Goal: Transaction & Acquisition: Purchase product/service

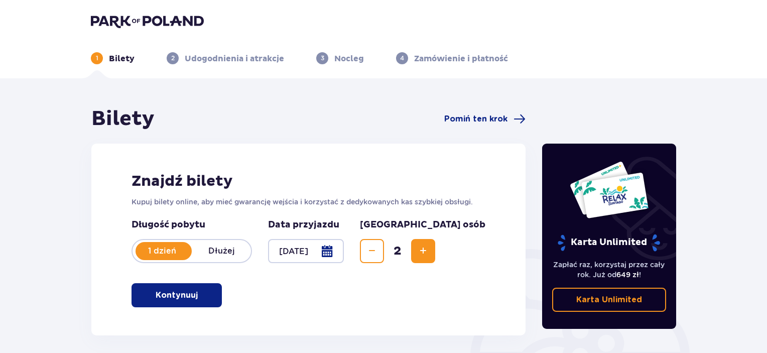
click at [216, 294] on button "Kontynuuj" at bounding box center [176, 295] width 90 height 24
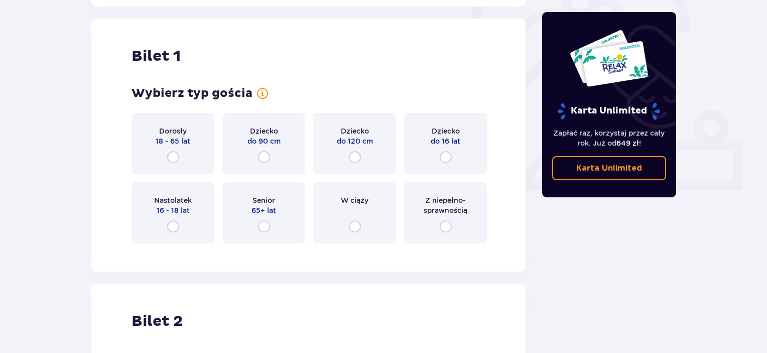
scroll to position [335, 0]
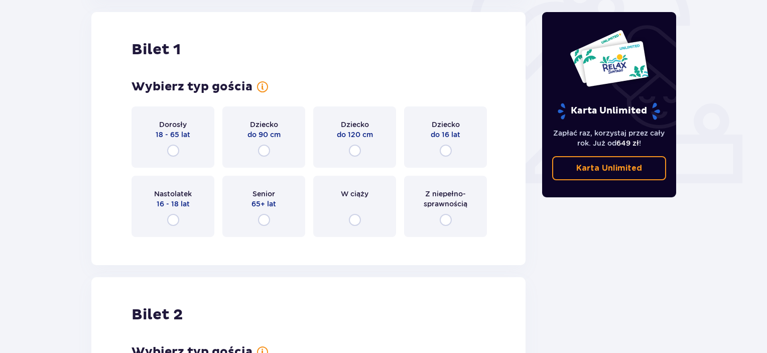
click at [169, 145] on input "radio" at bounding box center [173, 151] width 12 height 12
radio input "true"
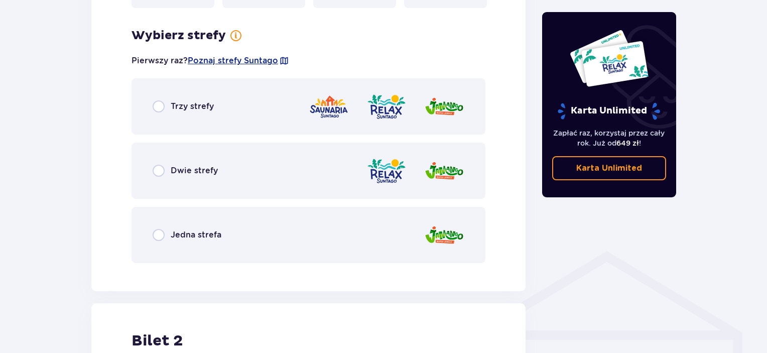
scroll to position [580, 0]
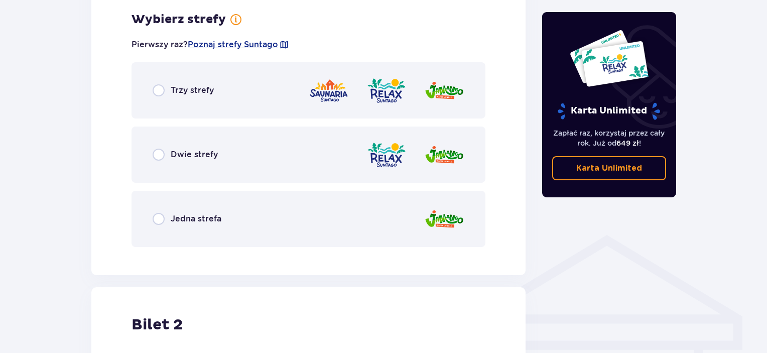
click at [230, 103] on div "Trzy strefy" at bounding box center [308, 90] width 354 height 56
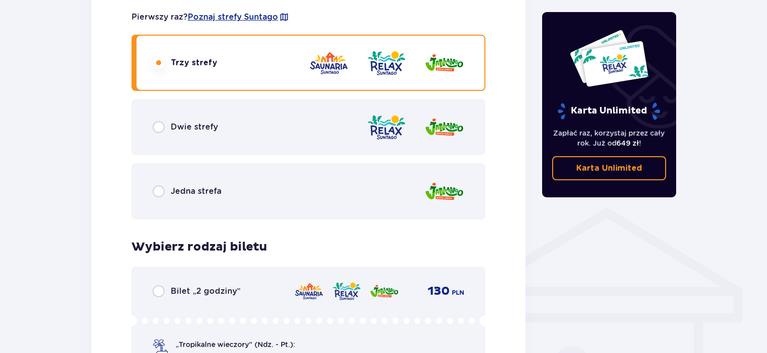
scroll to position [597, 0]
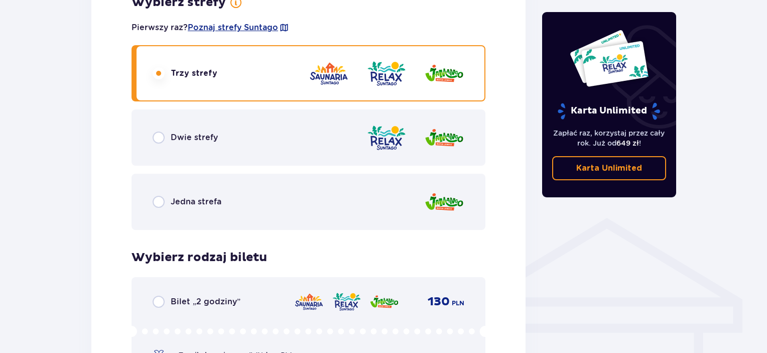
click at [326, 148] on div "Dwie strefy" at bounding box center [308, 137] width 354 height 56
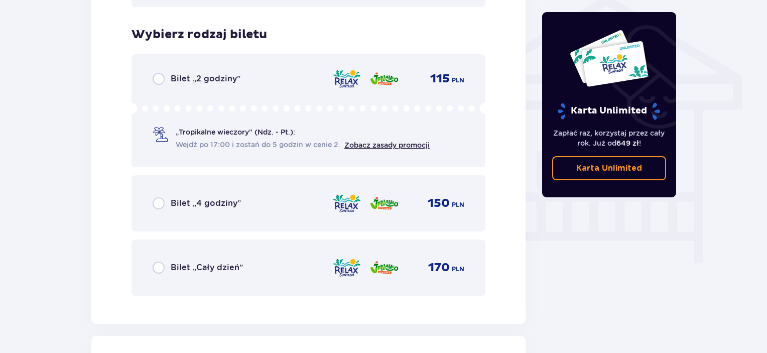
scroll to position [823, 0]
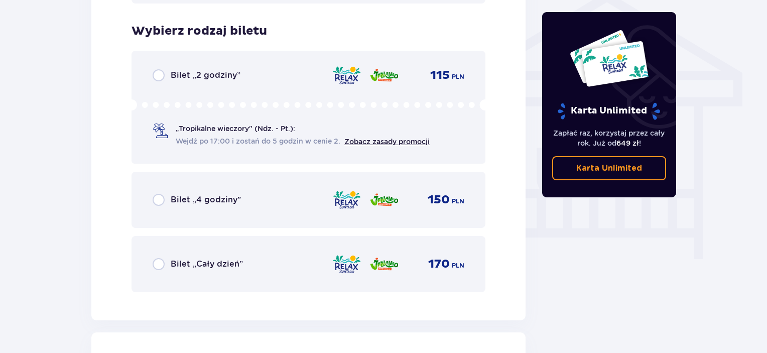
click at [275, 286] on div "Bilet „Cały dzień” 170 PLN" at bounding box center [308, 264] width 354 height 56
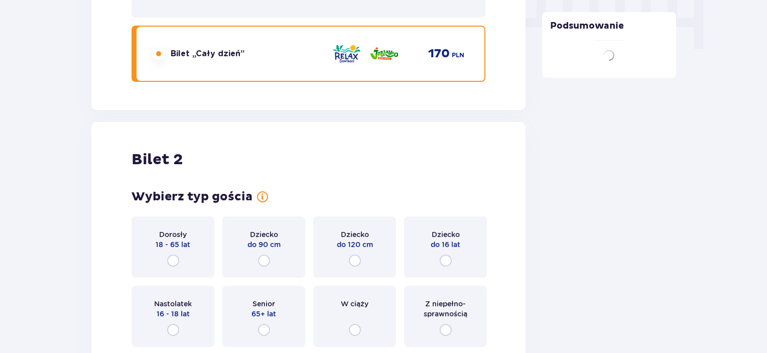
scroll to position [1143, 0]
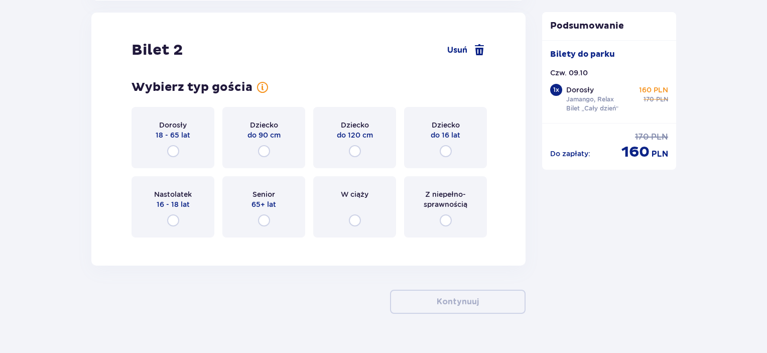
click at [185, 143] on div "Dorosły 18 - 65 lat" at bounding box center [172, 137] width 83 height 61
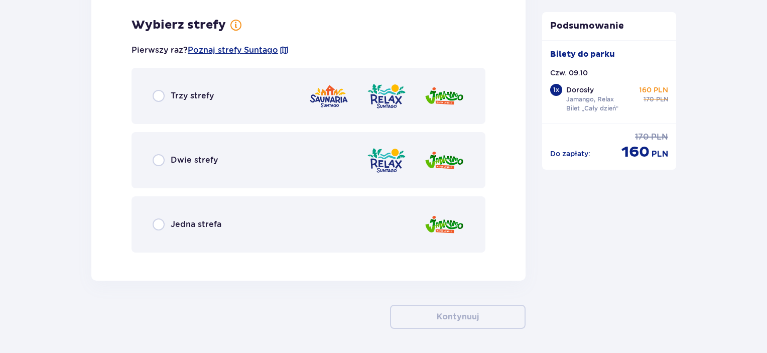
scroll to position [1388, 0]
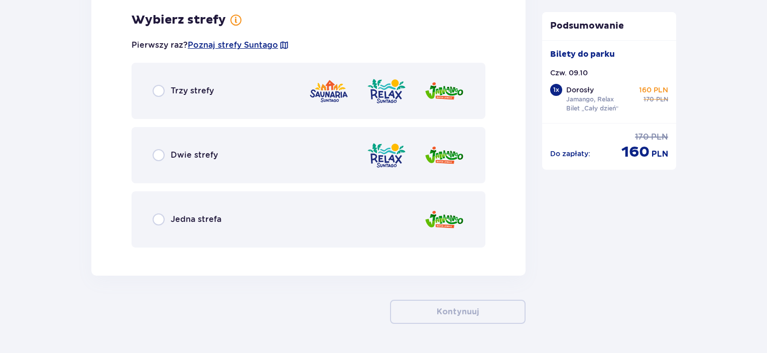
click at [199, 154] on span "Dwie strefy" at bounding box center [194, 155] width 47 height 11
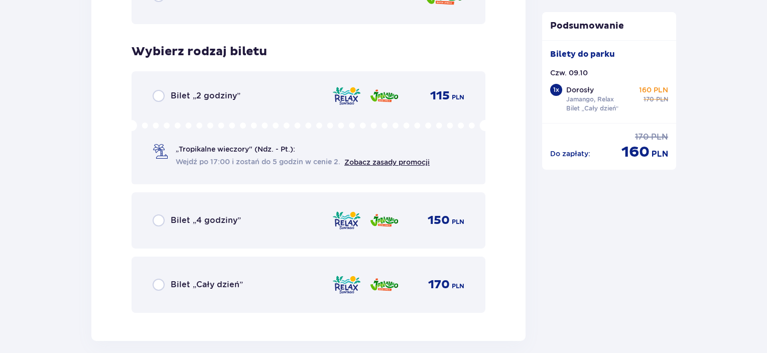
scroll to position [1643, 0]
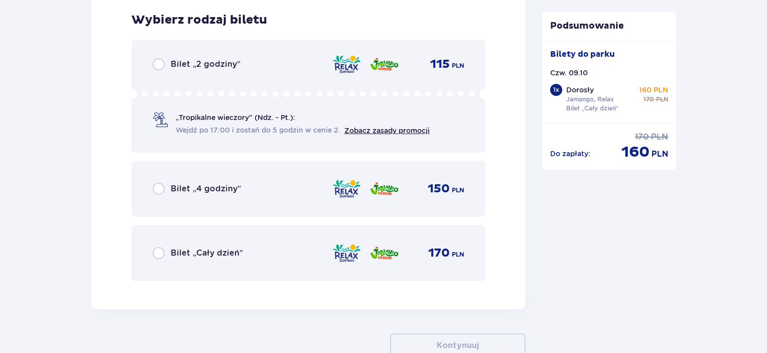
click at [205, 238] on div "Bilet „Cały dzień” 170 PLN" at bounding box center [308, 253] width 354 height 56
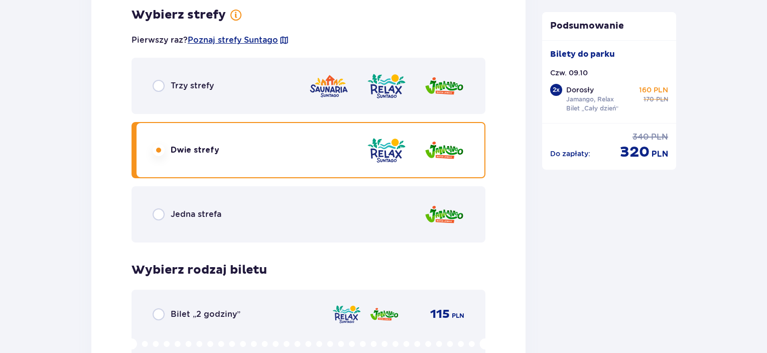
scroll to position [1411, 0]
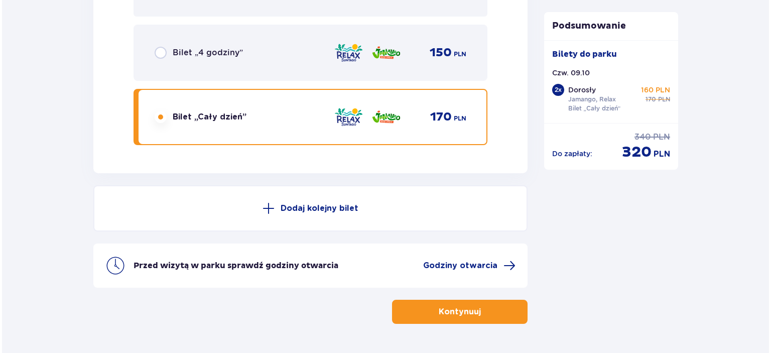
scroll to position [1808, 0]
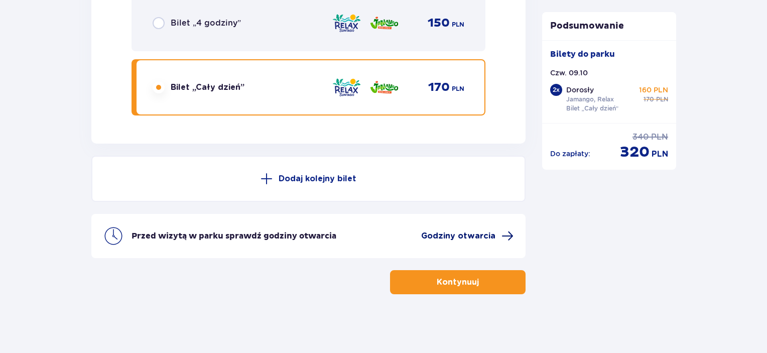
click at [446, 233] on span "Godziny otwarcia" at bounding box center [458, 235] width 74 height 11
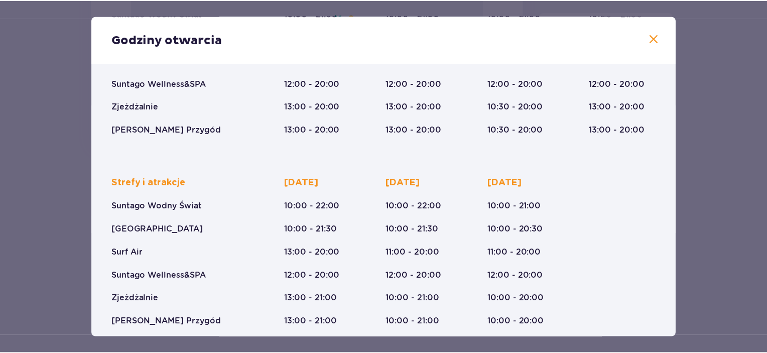
scroll to position [171, 0]
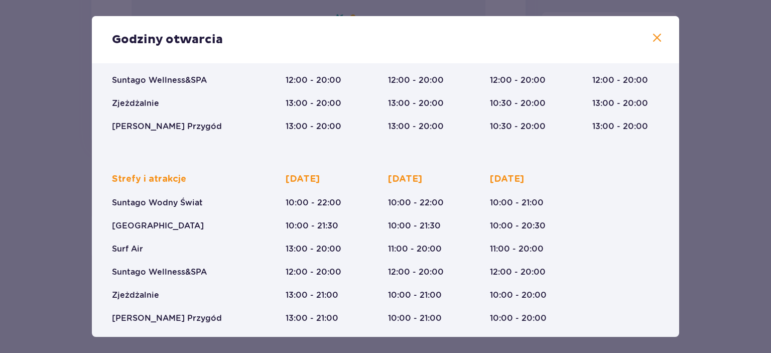
click at [653, 36] on span at bounding box center [657, 38] width 12 height 12
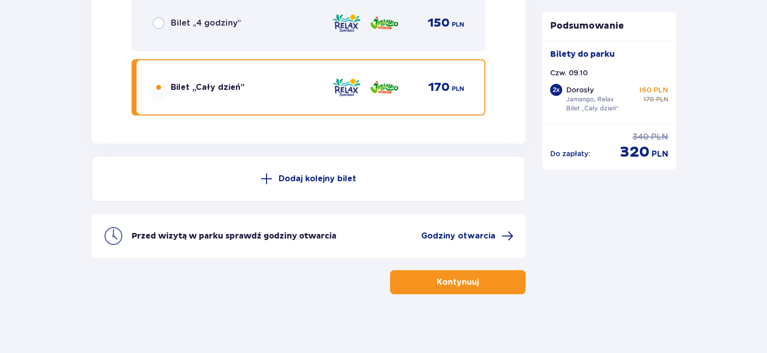
click at [482, 289] on button "Kontynuuj" at bounding box center [457, 282] width 135 height 24
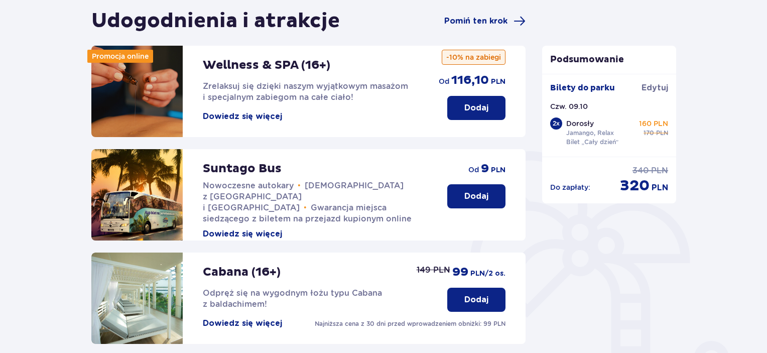
scroll to position [72, 0]
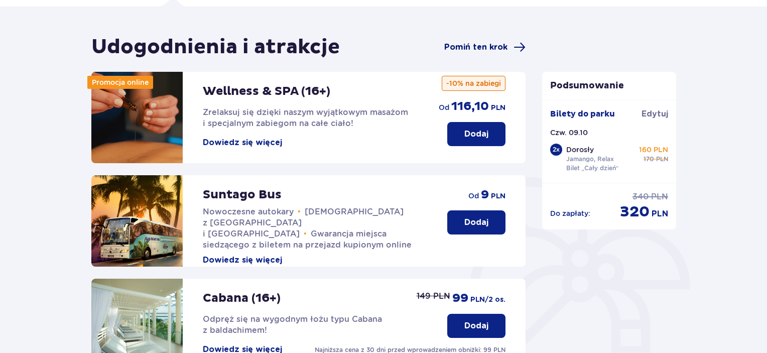
click at [484, 42] on span "Pomiń ten krok" at bounding box center [475, 47] width 63 height 11
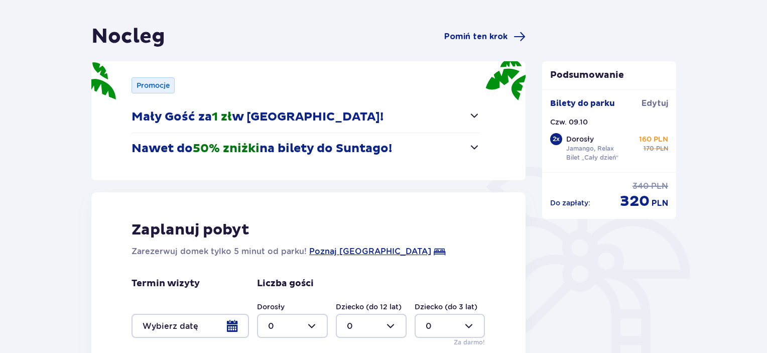
scroll to position [85, 0]
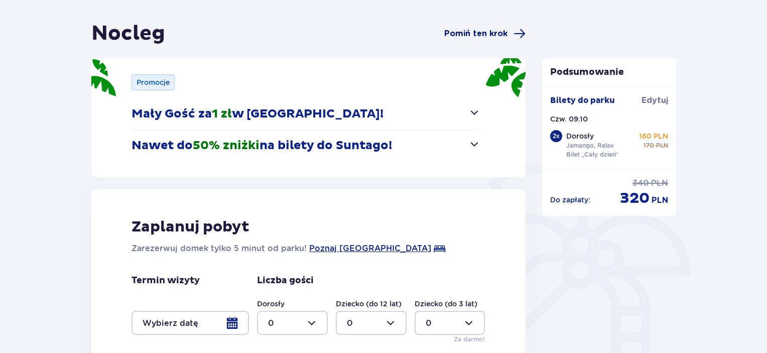
click at [500, 32] on span "Pomiń ten krok" at bounding box center [475, 33] width 63 height 11
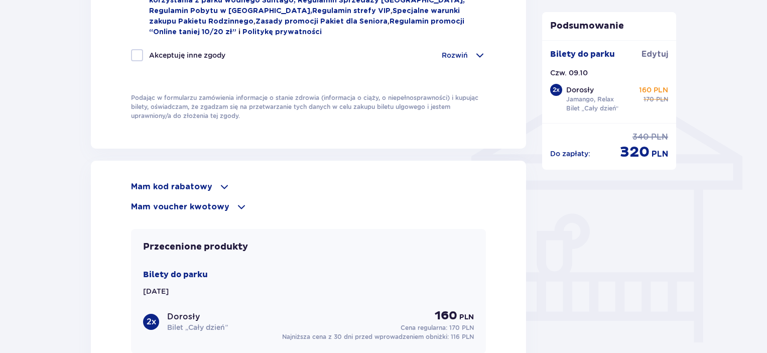
scroll to position [749, 0]
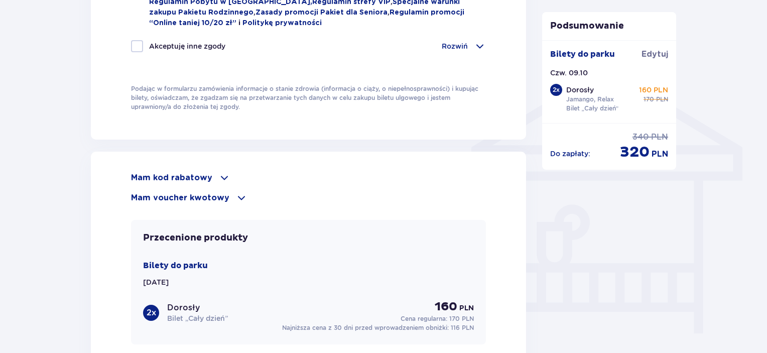
click at [202, 167] on div "Mam kod rabatowy Zastosuj Mam voucher kwotowy Zastosuj Przecenione produkty Bil…" at bounding box center [308, 312] width 435 height 320
click at [206, 178] on p "Mam kod rabatowy" at bounding box center [171, 177] width 81 height 11
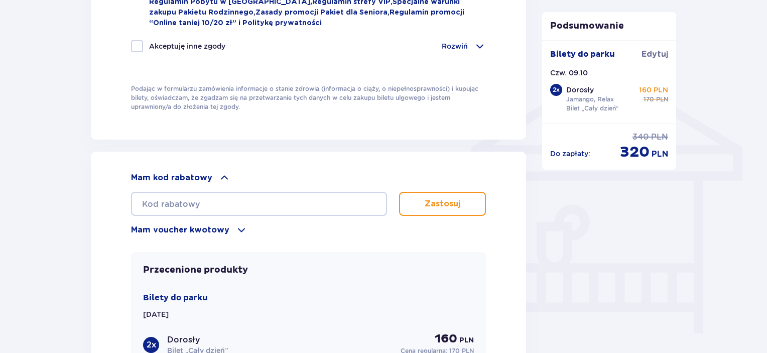
drag, startPoint x: 765, startPoint y: 221, endPoint x: 770, endPoint y: 238, distance: 17.8
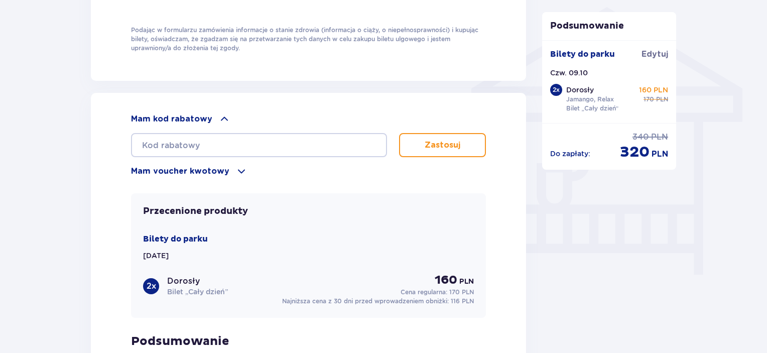
scroll to position [809, 0]
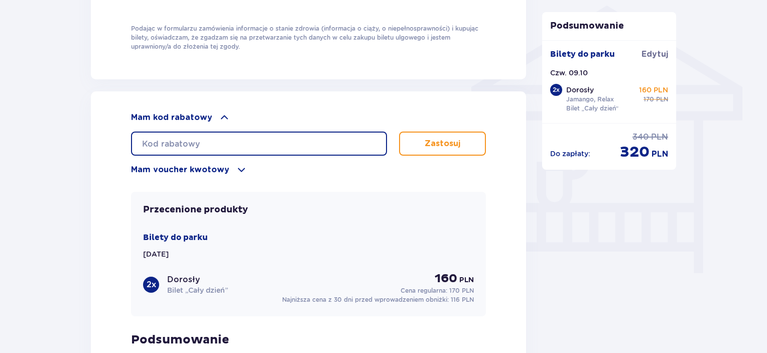
click at [320, 134] on input "text" at bounding box center [259, 143] width 256 height 24
type input "LDDDB803BNNAOC"
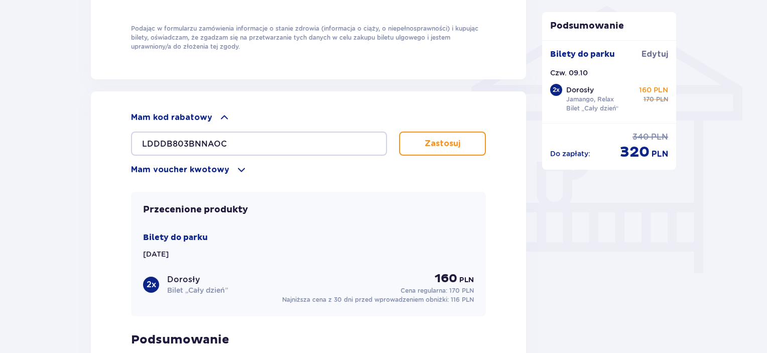
click at [419, 135] on button "Zastosuj" at bounding box center [442, 143] width 87 height 24
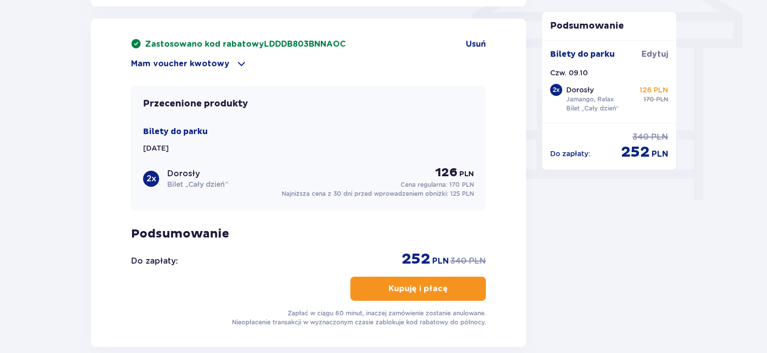
scroll to position [891, 0]
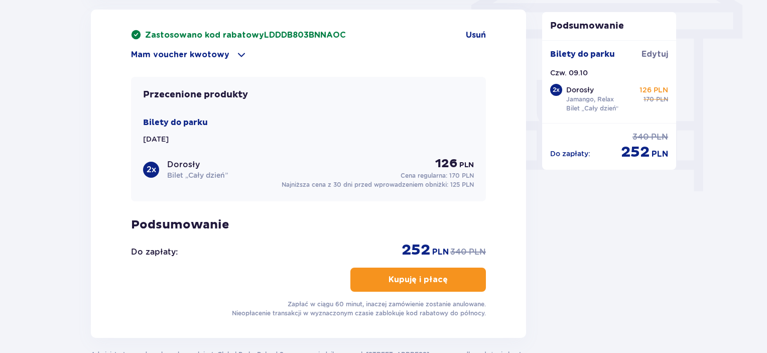
click at [388, 277] on p "Kupuję i płacę" at bounding box center [417, 279] width 59 height 11
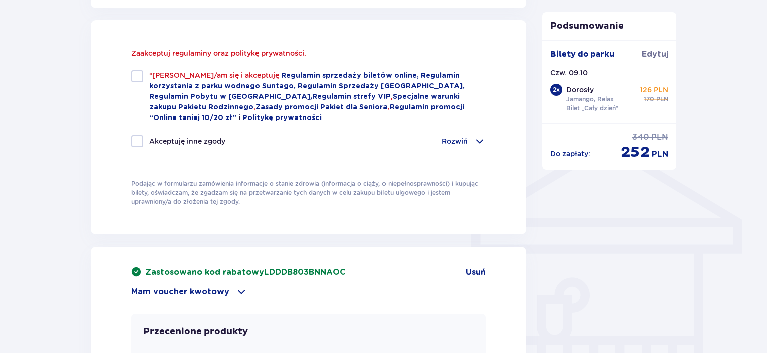
scroll to position [674, 0]
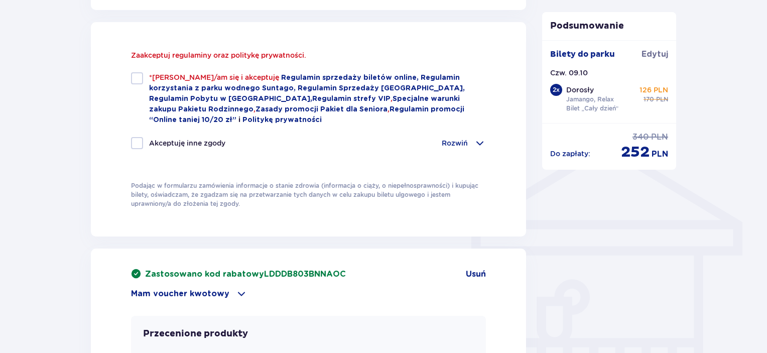
click at [136, 86] on div "*Zapoznałem/am się i akceptuję Regulamin sprzedaży biletów online, Regulamin ko…" at bounding box center [308, 98] width 355 height 53
checkbox input "true"
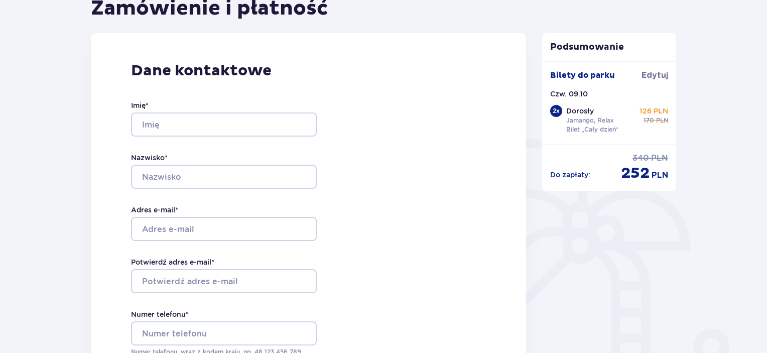
scroll to position [140, 0]
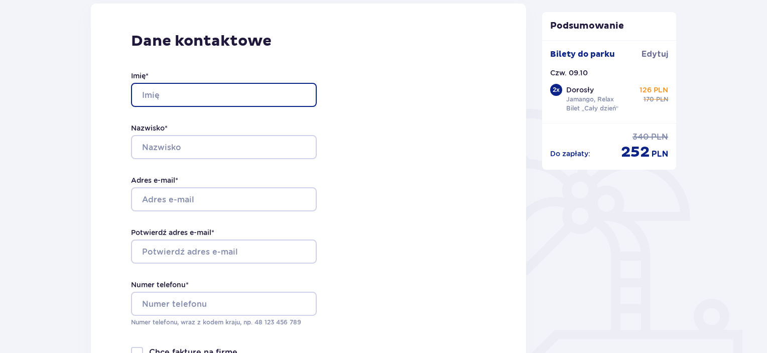
click at [256, 97] on input "Imię *" at bounding box center [224, 95] width 186 height 24
type input "Mirosław"
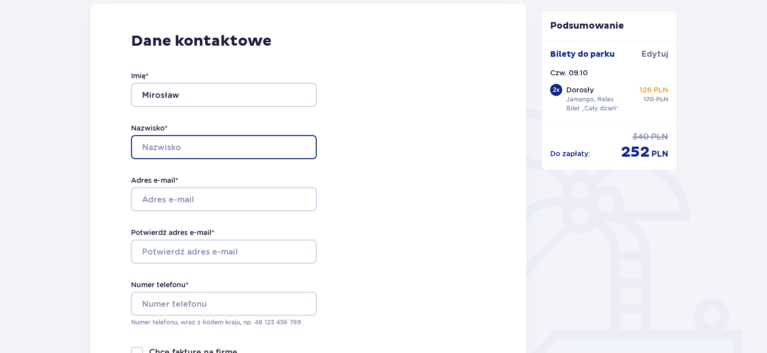
type input "Wałach"
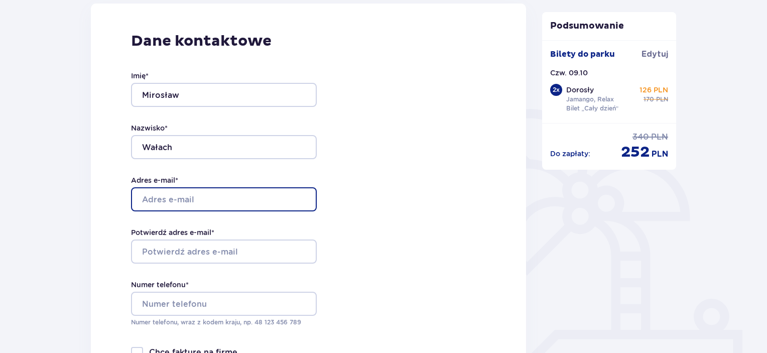
type input "[EMAIL_ADDRESS][DOMAIN_NAME]"
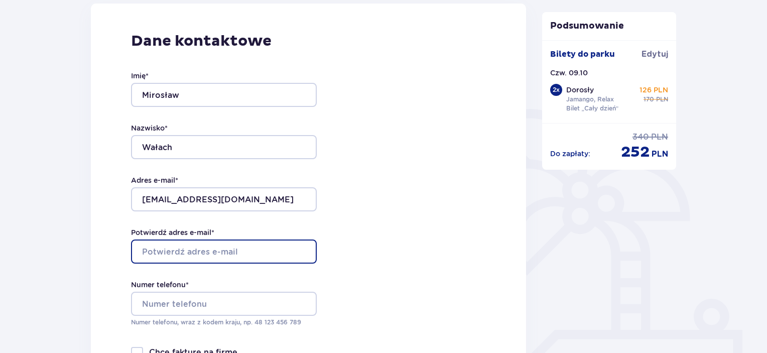
type input "[EMAIL_ADDRESS][DOMAIN_NAME]"
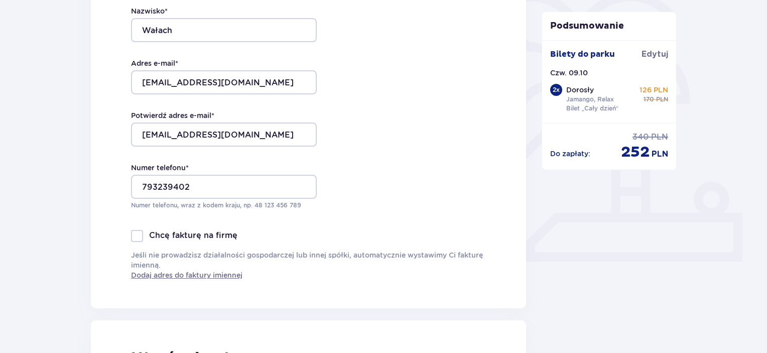
scroll to position [261, 0]
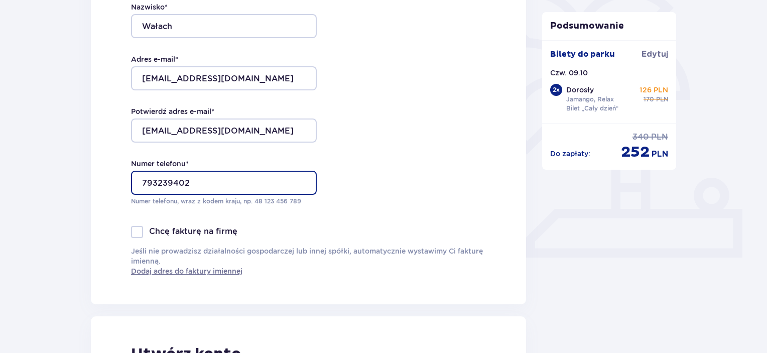
click at [140, 186] on input "793239402" at bounding box center [224, 183] width 186 height 24
type input "48793239402"
click at [237, 208] on div "Imię * Mirosław Nazwisko * Wałach Adres e-mail * mirekwalach22@gmail.com Potwie…" at bounding box center [224, 78] width 186 height 296
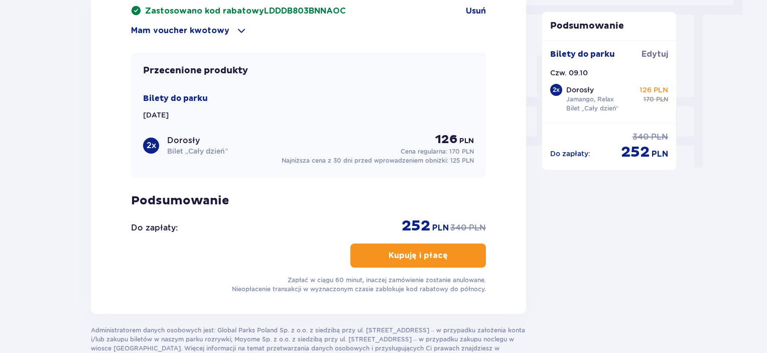
scroll to position [920, 0]
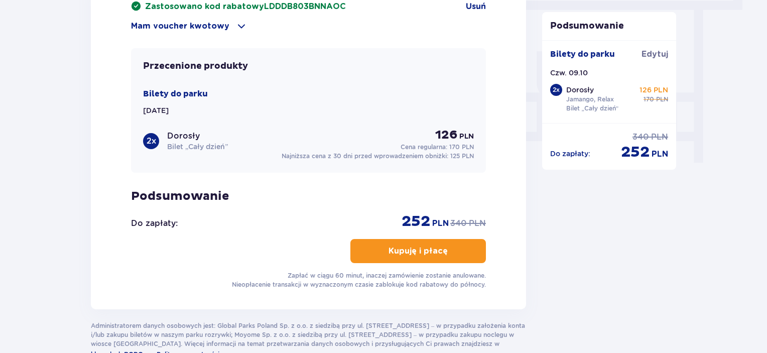
click at [424, 246] on p "Kupuję i płacę" at bounding box center [417, 250] width 59 height 11
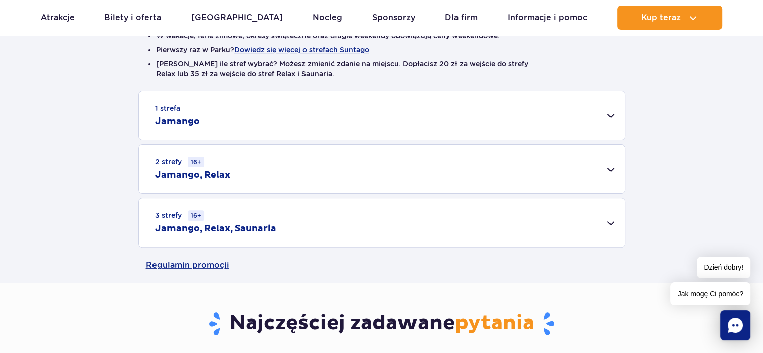
scroll to position [283, 0]
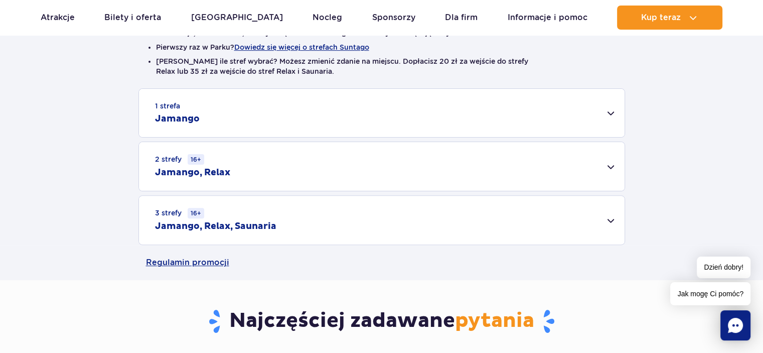
click at [601, 119] on div "1 strefa Jamango" at bounding box center [382, 113] width 486 height 48
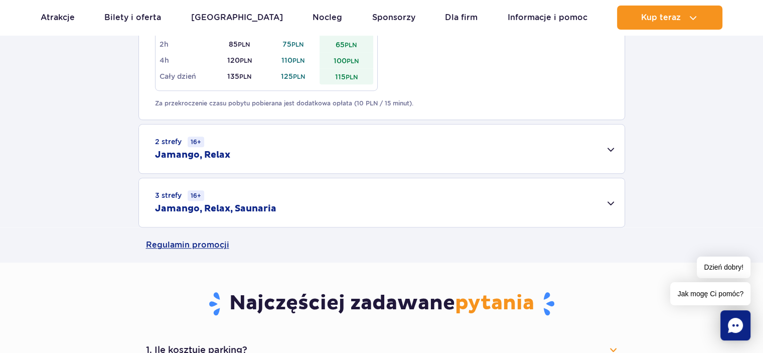
scroll to position [670, 0]
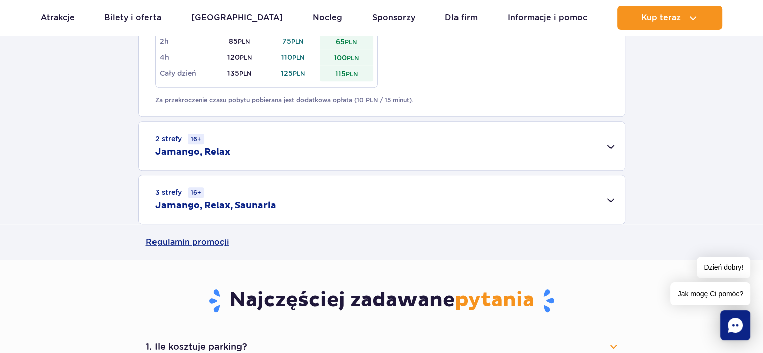
click at [526, 158] on div "2 strefy 16+ Jamango, Relax" at bounding box center [382, 145] width 486 height 49
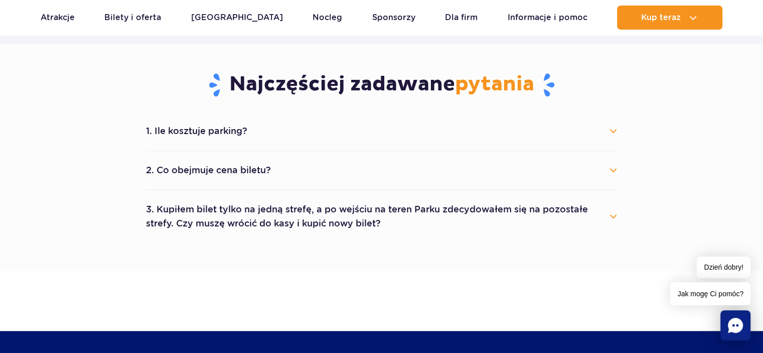
scroll to position [1041, 0]
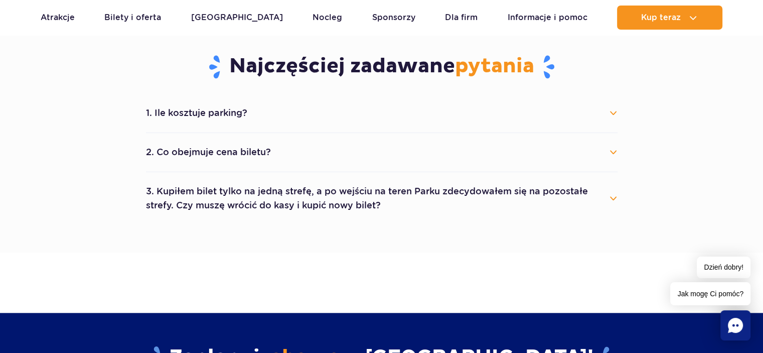
click at [501, 197] on button "3. Kupiłem bilet tylko na jedną strefę, a po wejściu na teren Parku zdecydowałe…" at bounding box center [382, 198] width 472 height 36
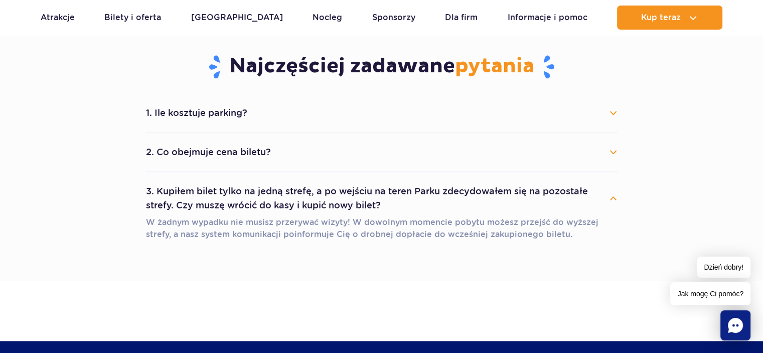
click at [579, 117] on button "1. Ile kosztuje parking?" at bounding box center [382, 113] width 472 height 22
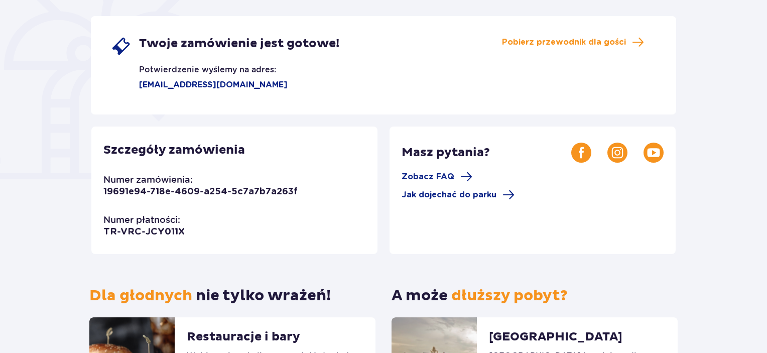
scroll to position [177, 0]
